Goal: Obtain resource: Obtain resource

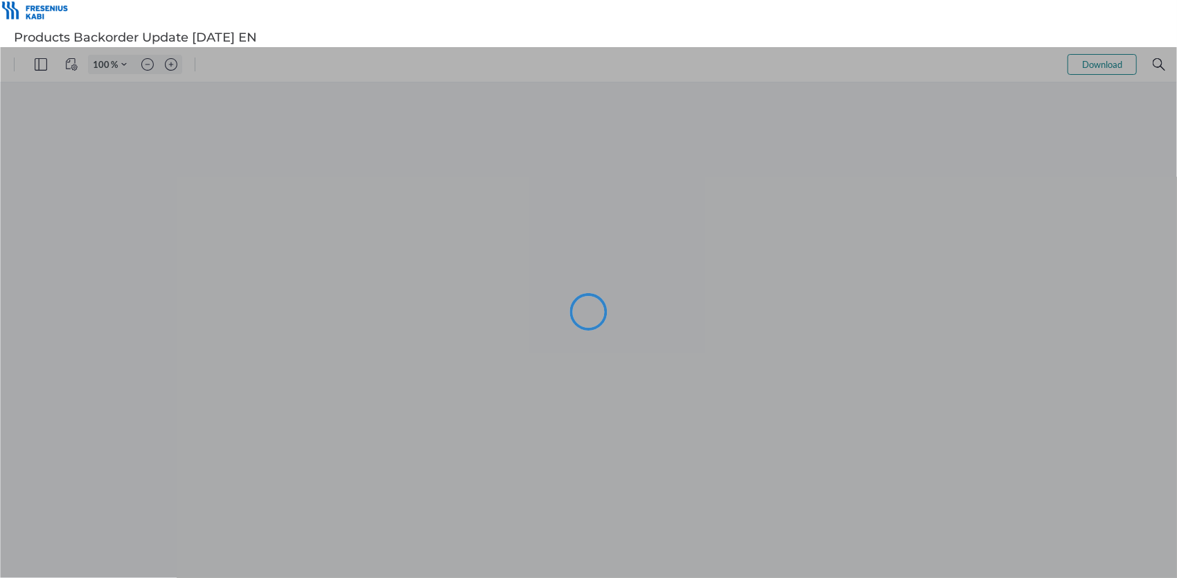
type input "90"
